Goal: Find contact information: Find contact information

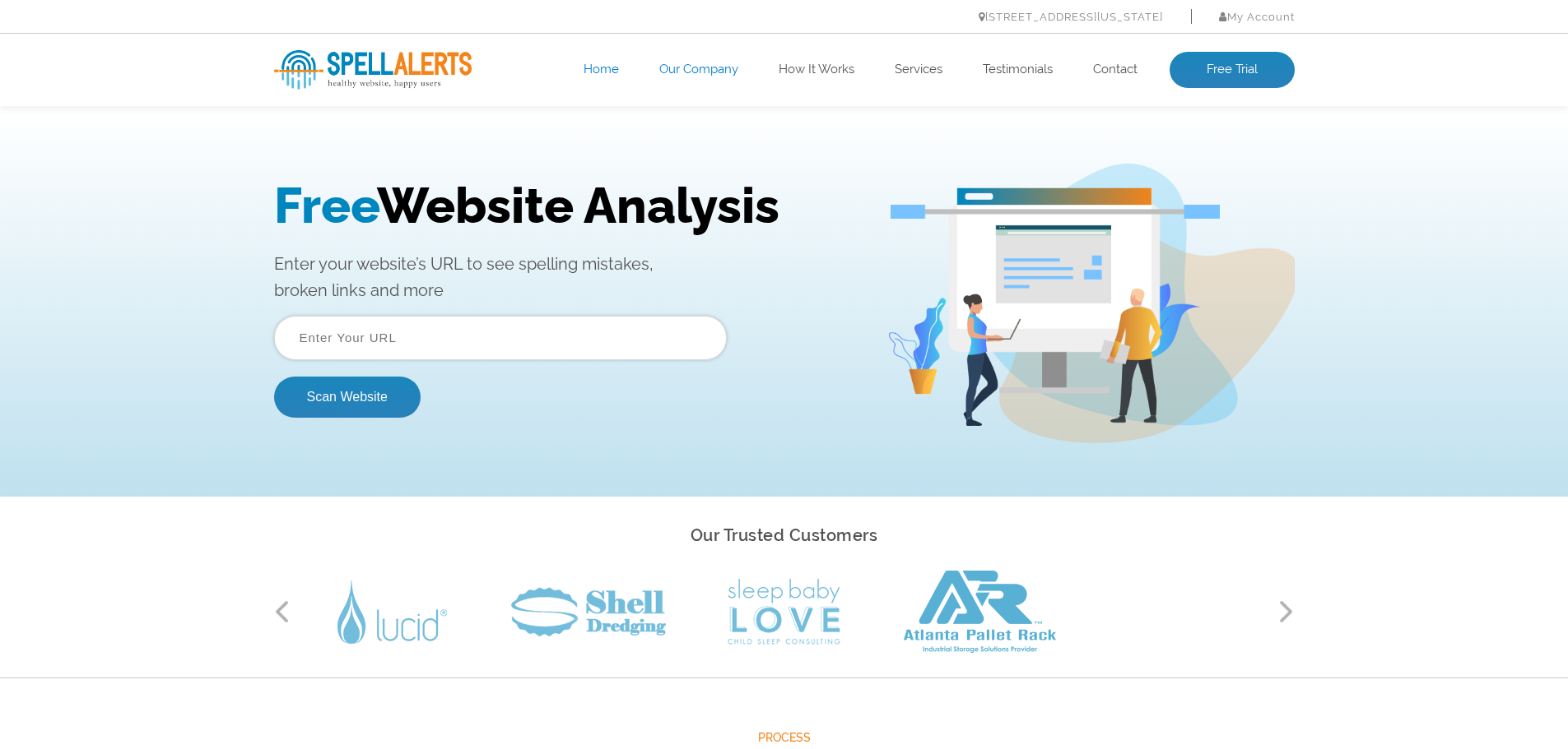
click at [706, 61] on link "Our Company" at bounding box center [699, 69] width 79 height 16
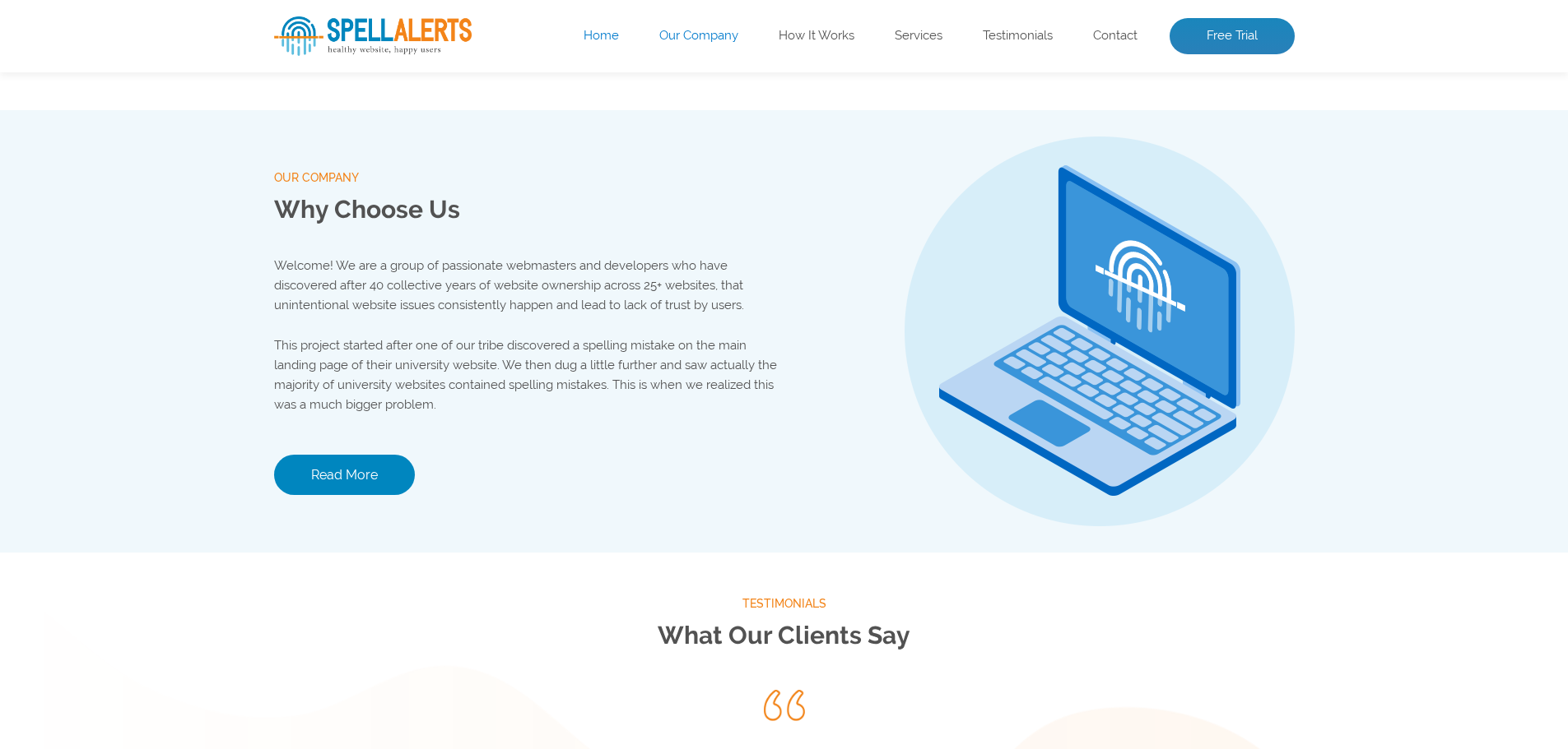
scroll to position [1726, 0]
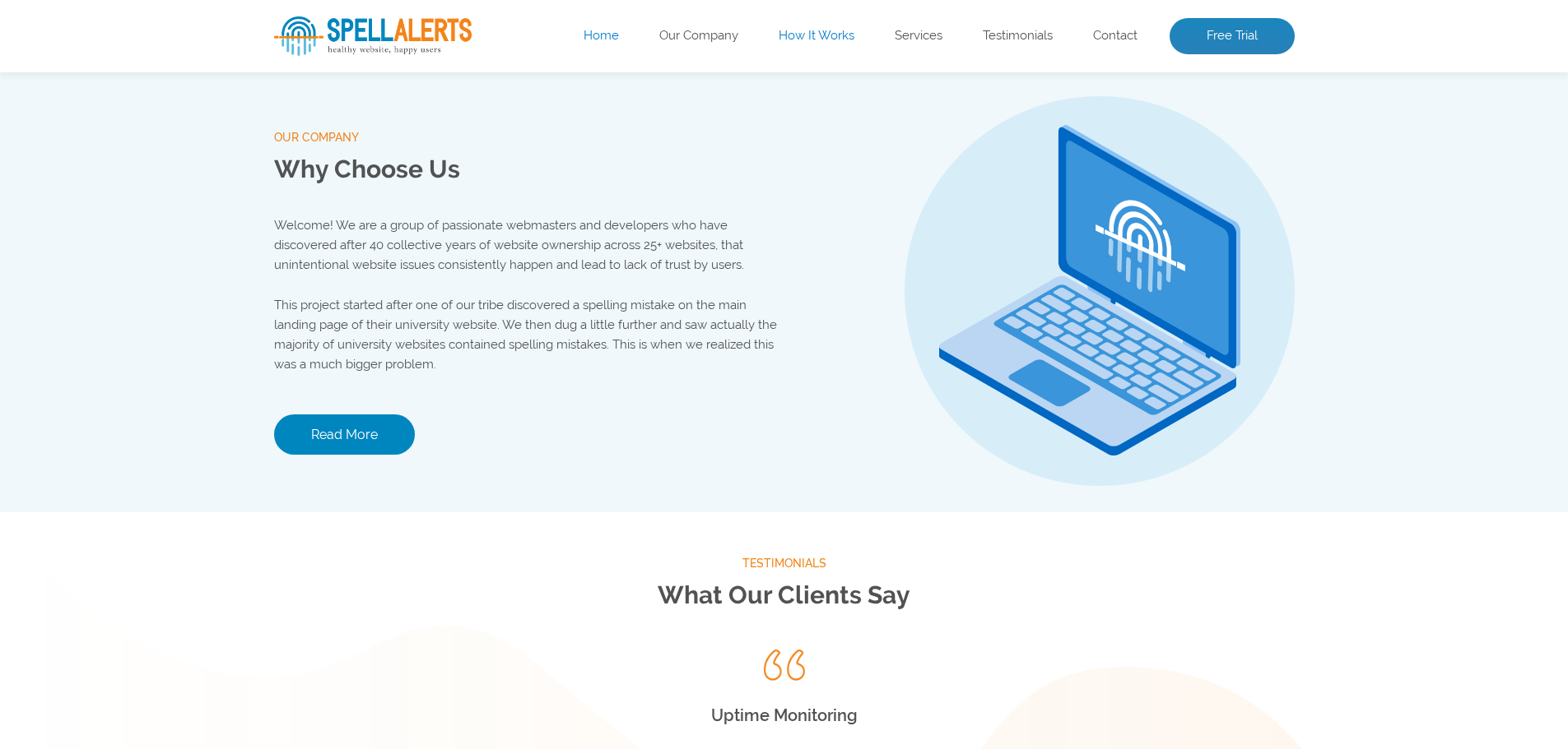
click at [817, 42] on link "How It Works" at bounding box center [816, 36] width 76 height 16
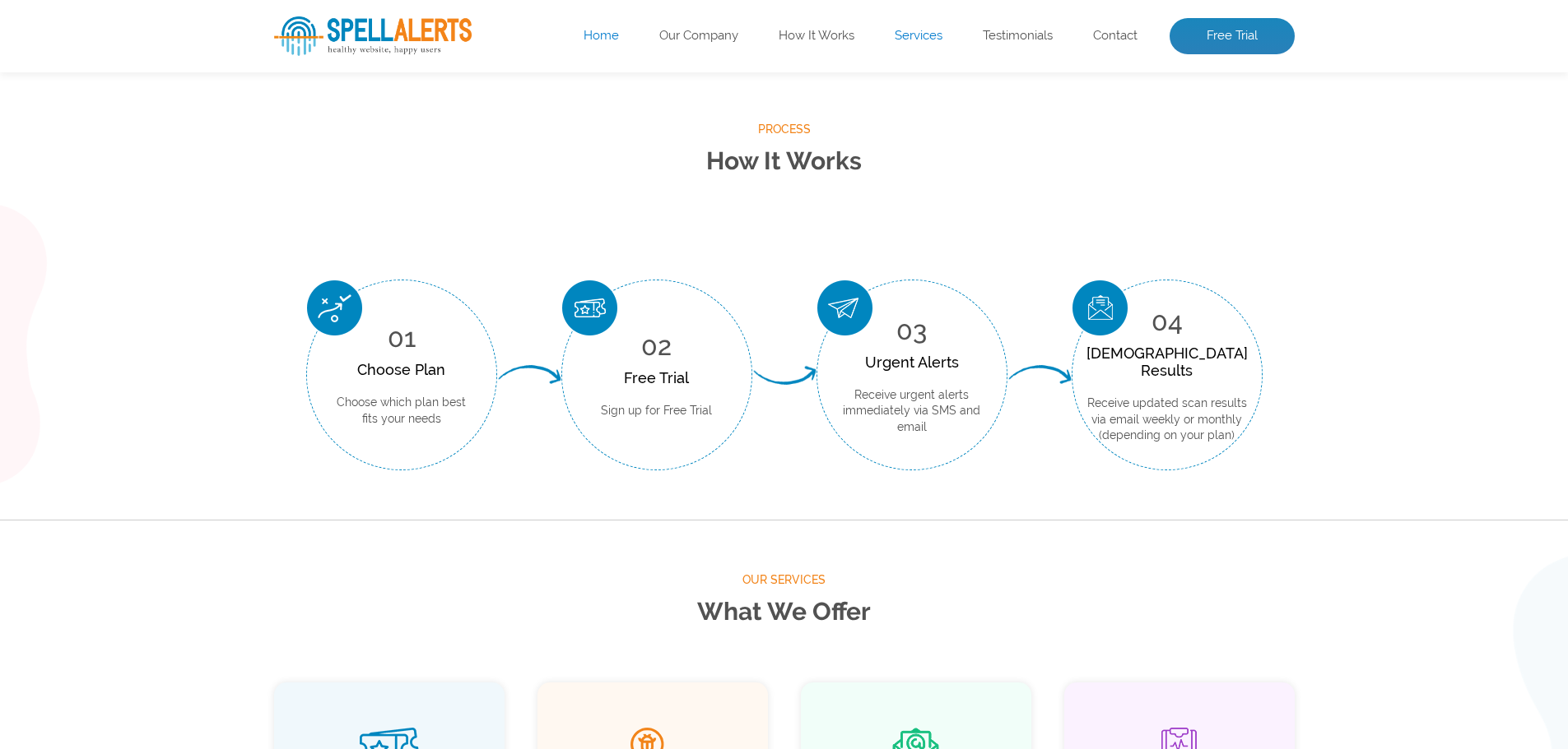
click at [925, 32] on link "Services" at bounding box center [919, 36] width 48 height 16
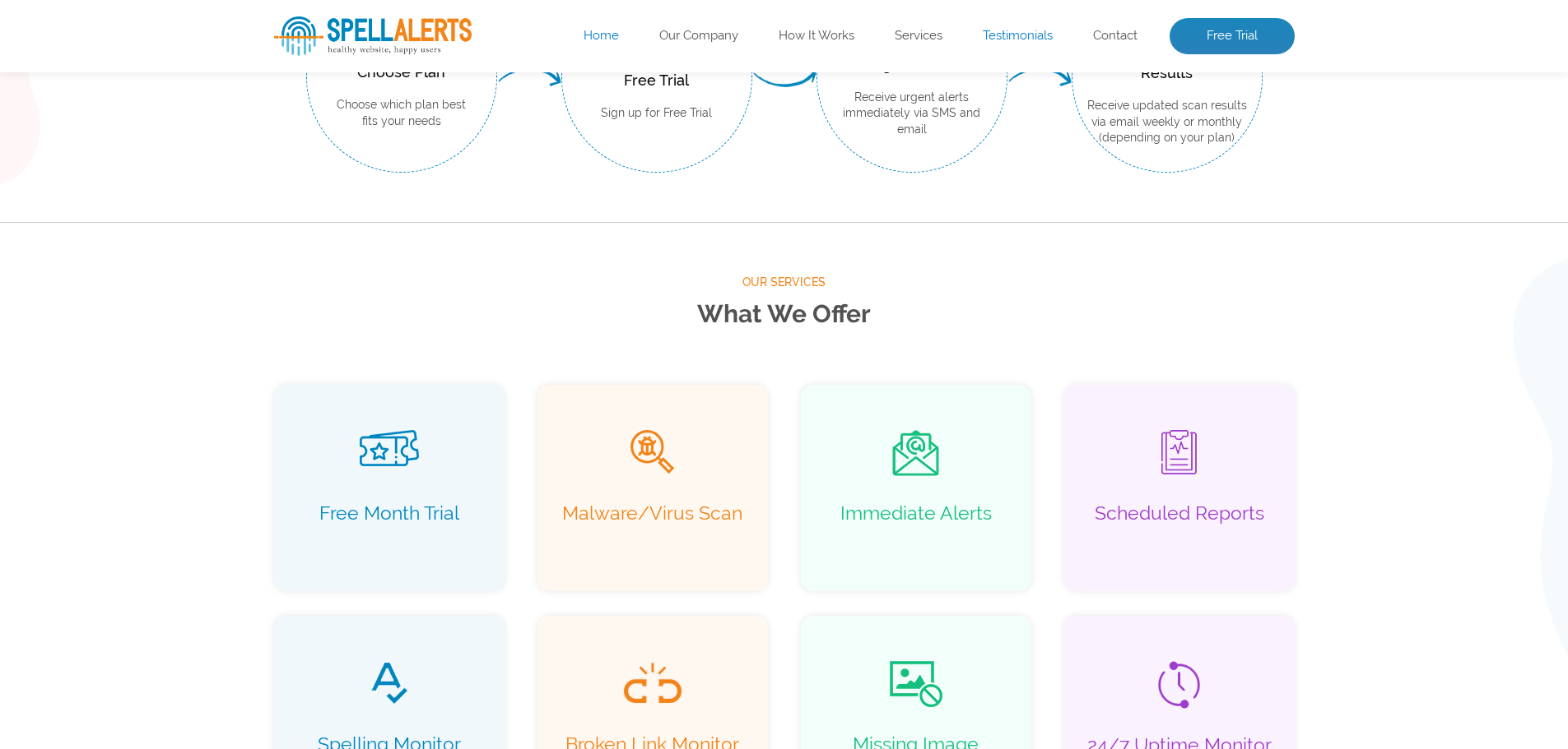
click at [1013, 39] on link "Testimonials" at bounding box center [1018, 36] width 70 height 16
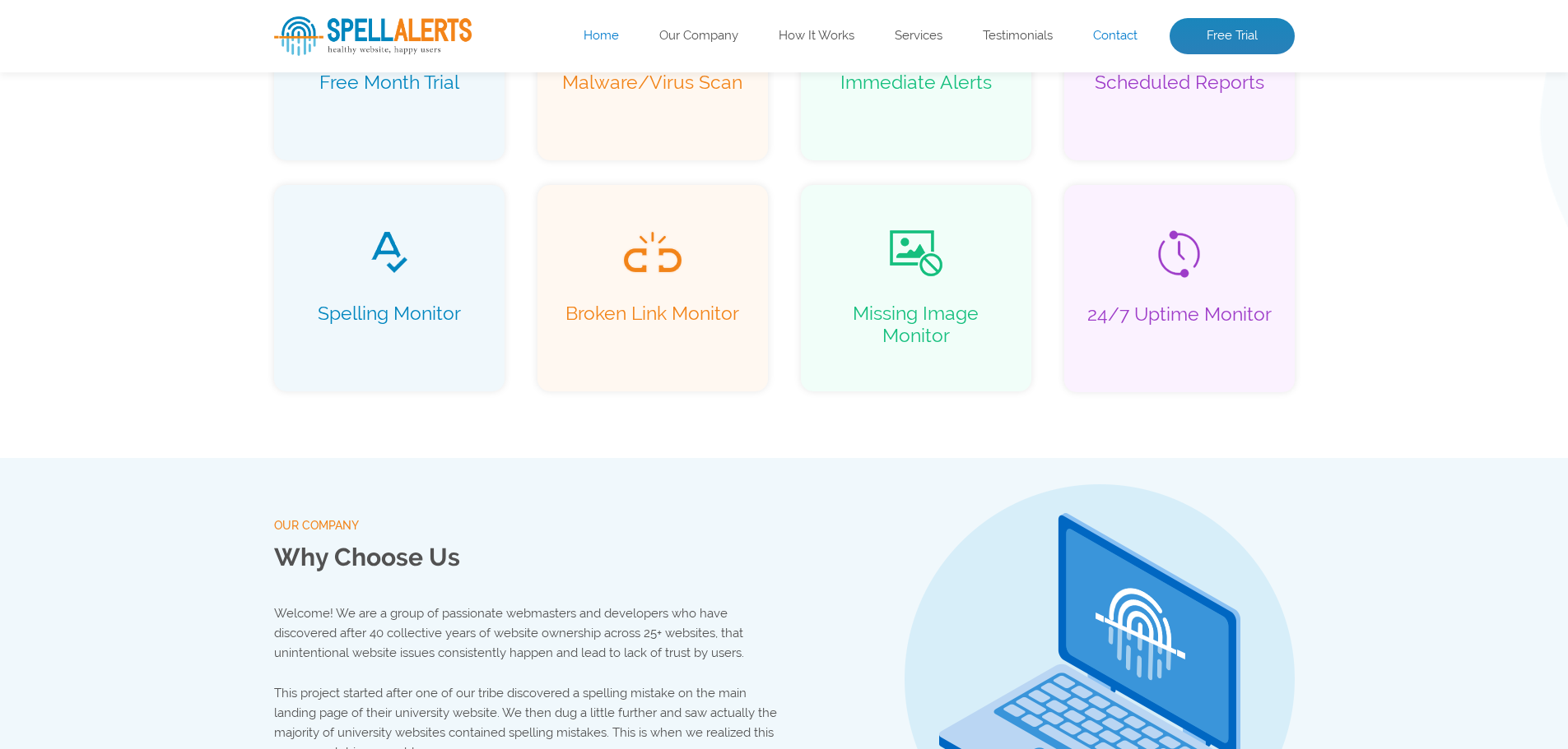
click at [1113, 37] on link "Contact" at bounding box center [1115, 36] width 44 height 16
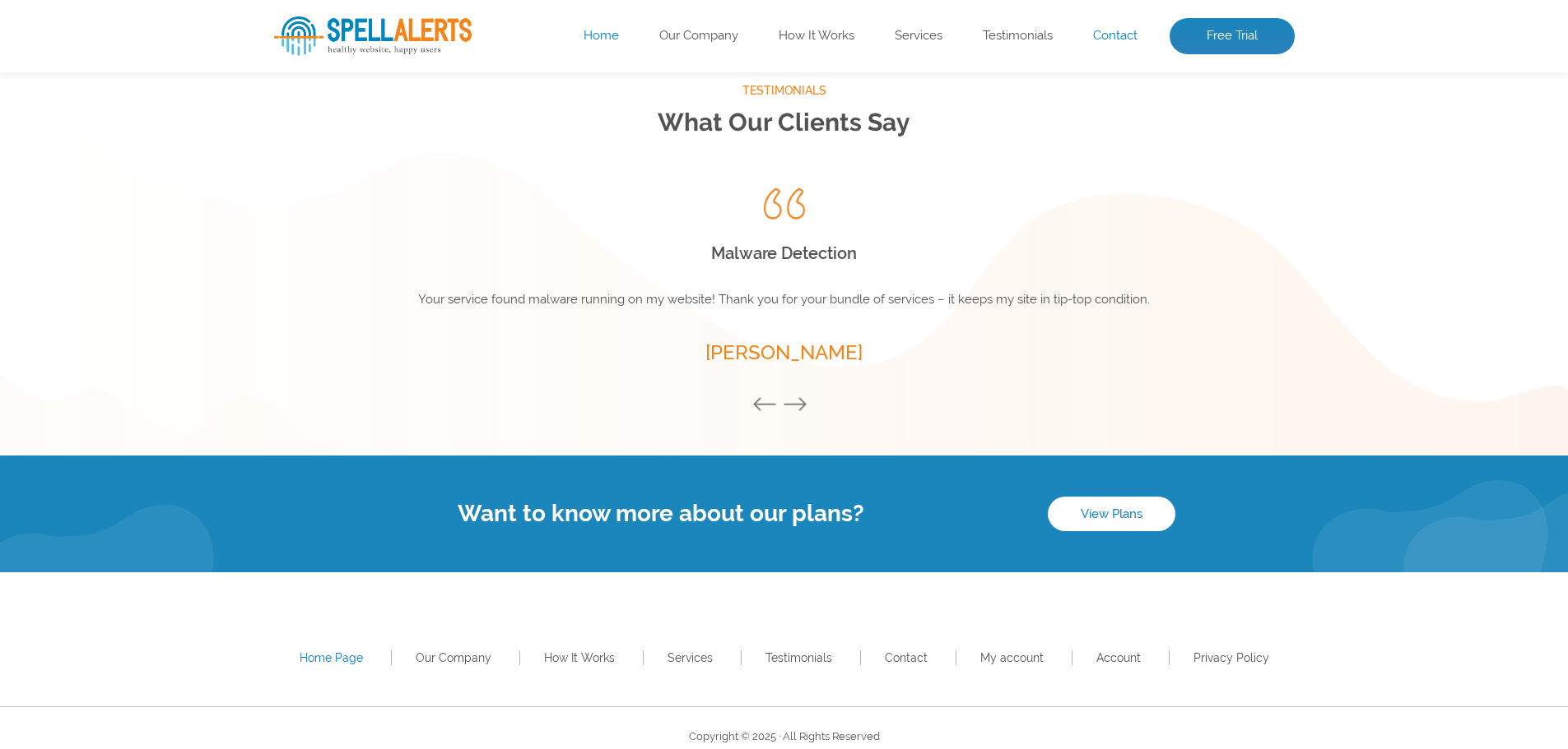
scroll to position [2215, 0]
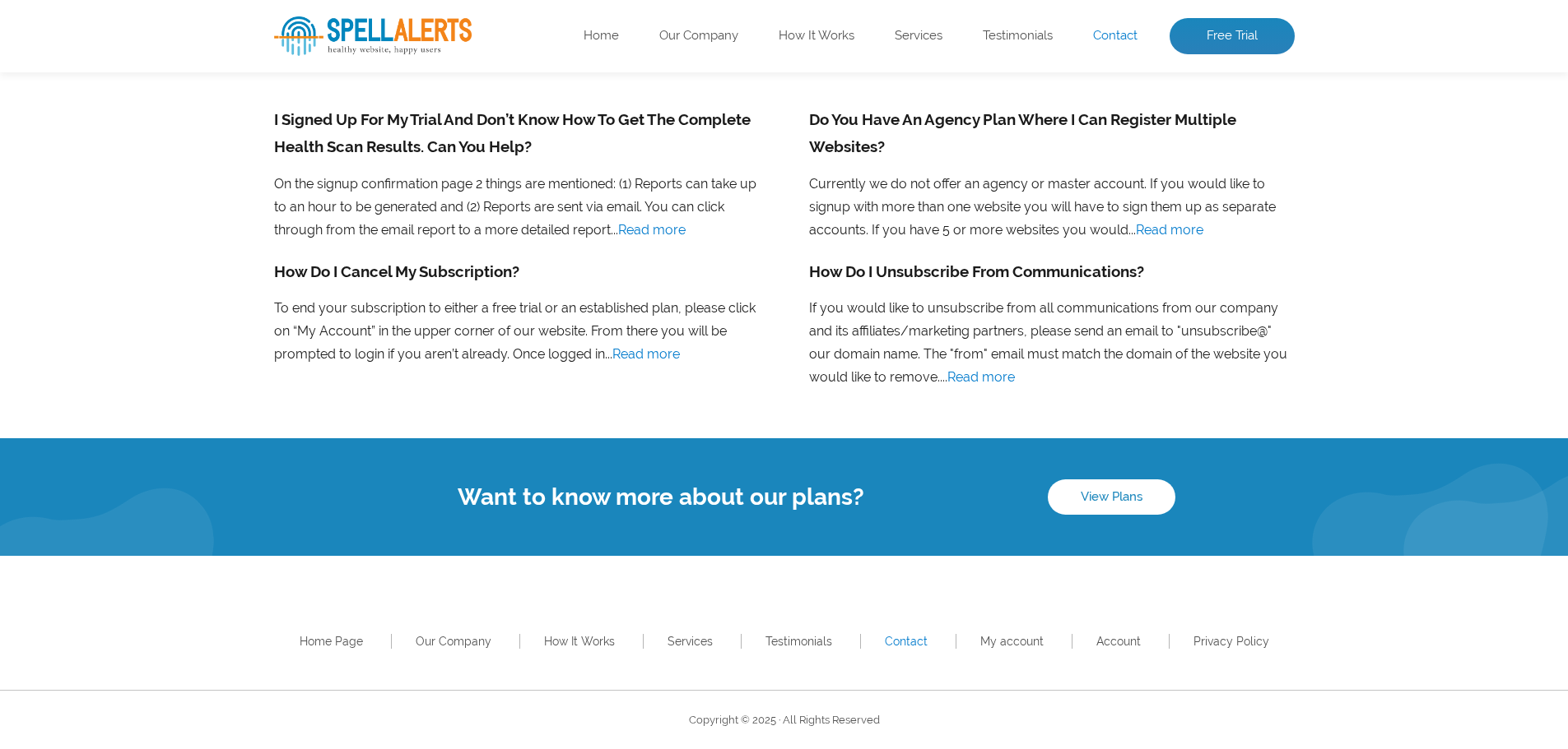
scroll to position [946, 0]
